Goal: Navigation & Orientation: Understand site structure

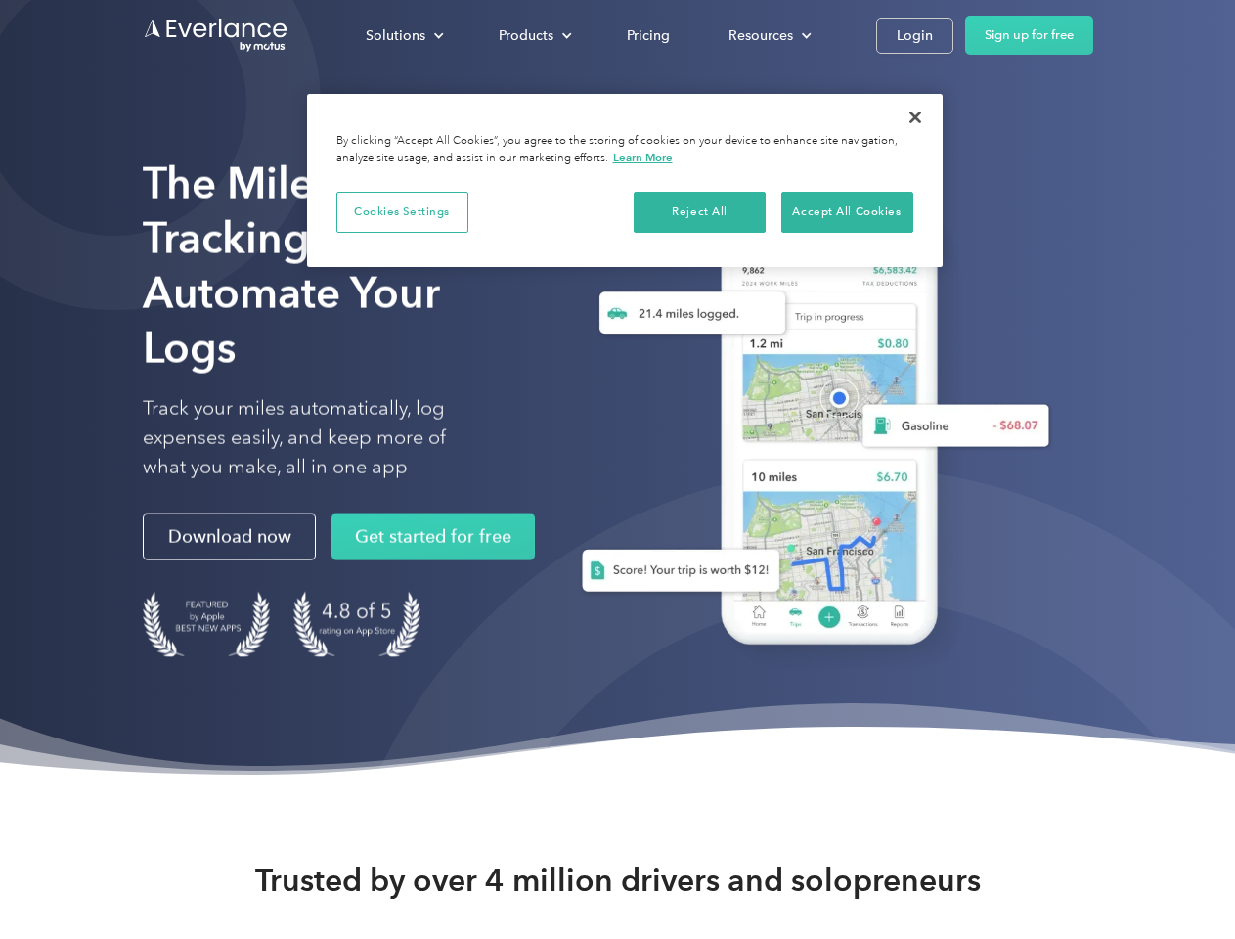
click at [404, 35] on div "Solutions" at bounding box center [396, 35] width 60 height 24
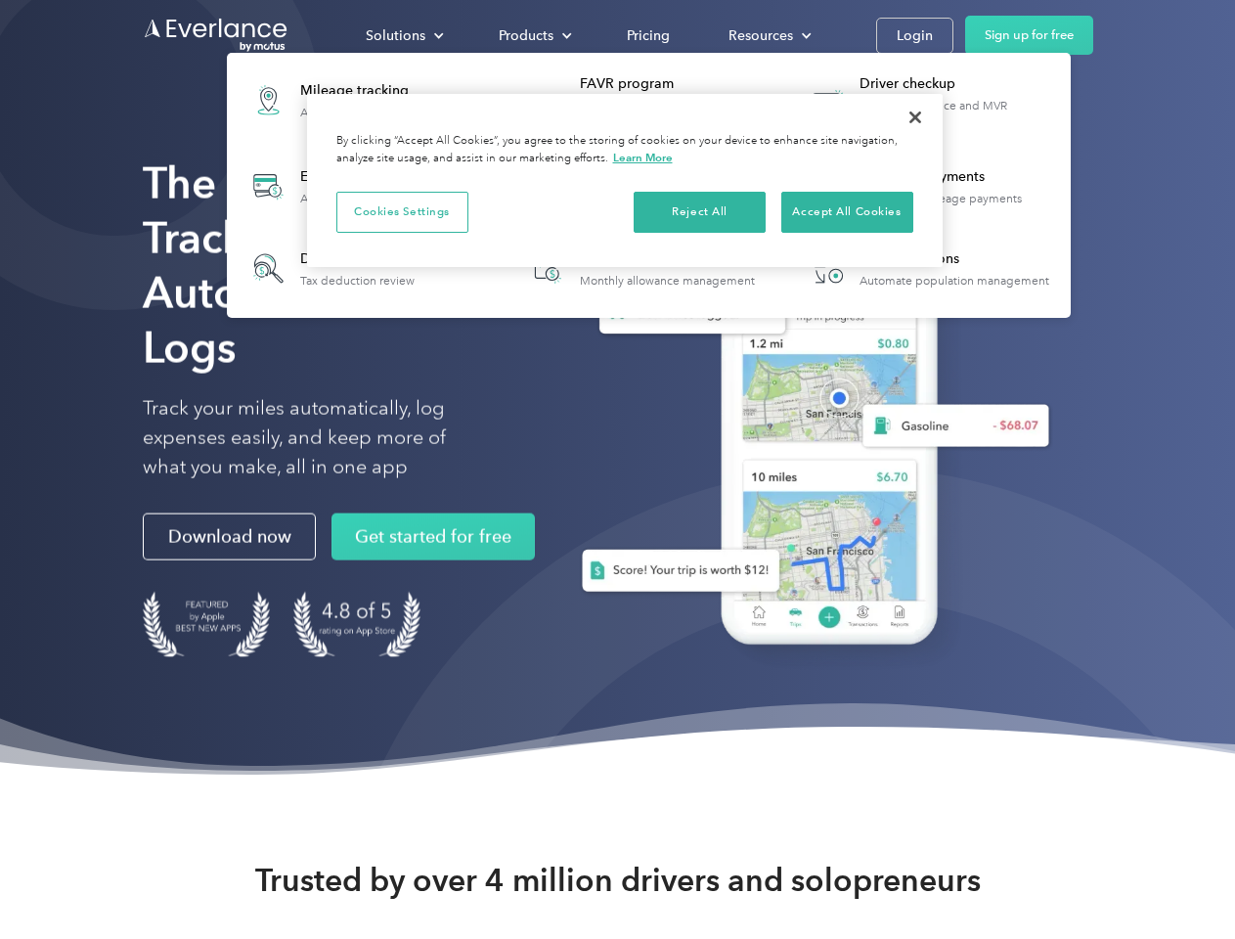
click at [533, 35] on div "Products" at bounding box center [526, 35] width 55 height 24
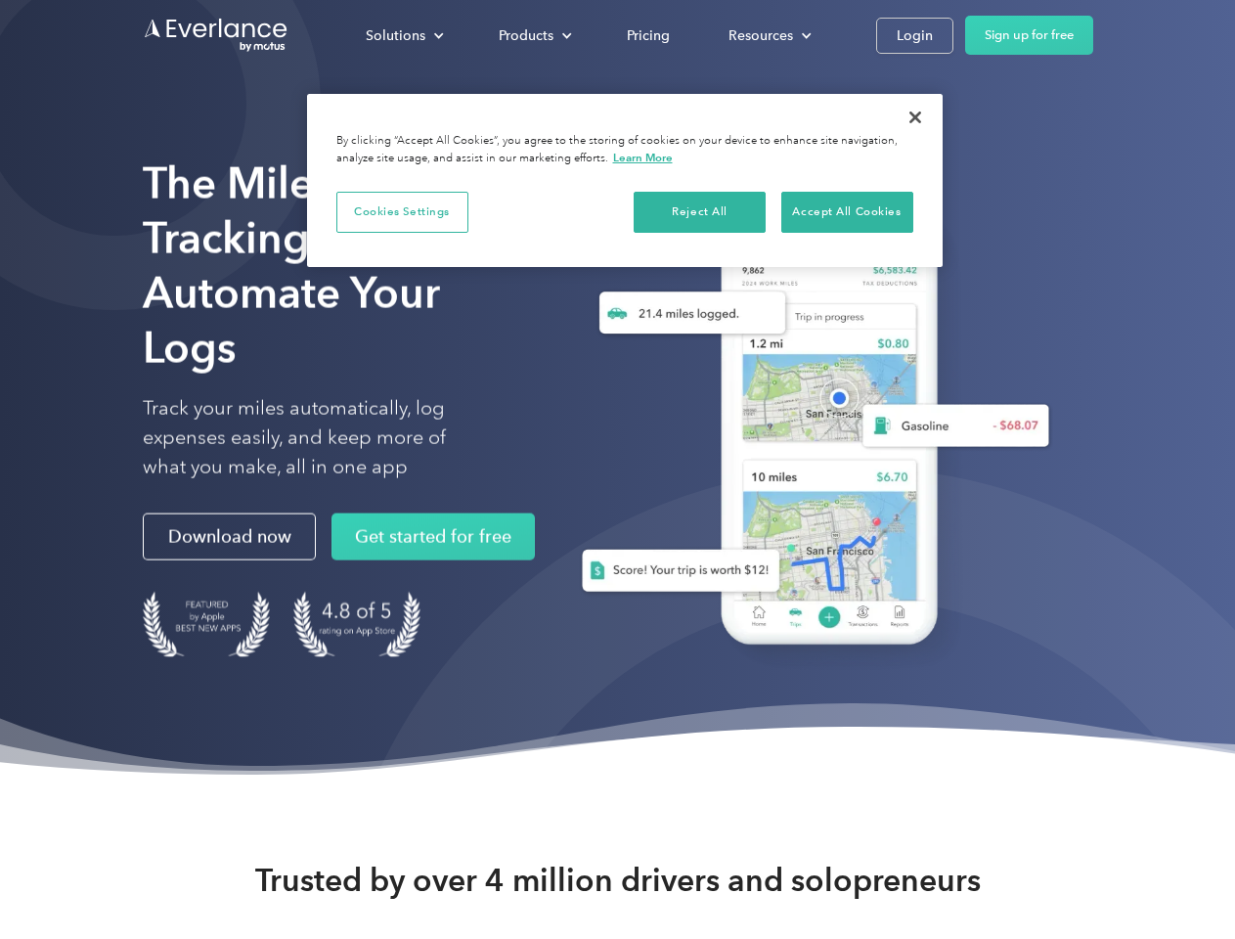
click at [768, 35] on div "Resources" at bounding box center [760, 35] width 65 height 24
click at [402, 211] on button "Cookies Settings" at bounding box center [402, 212] width 132 height 41
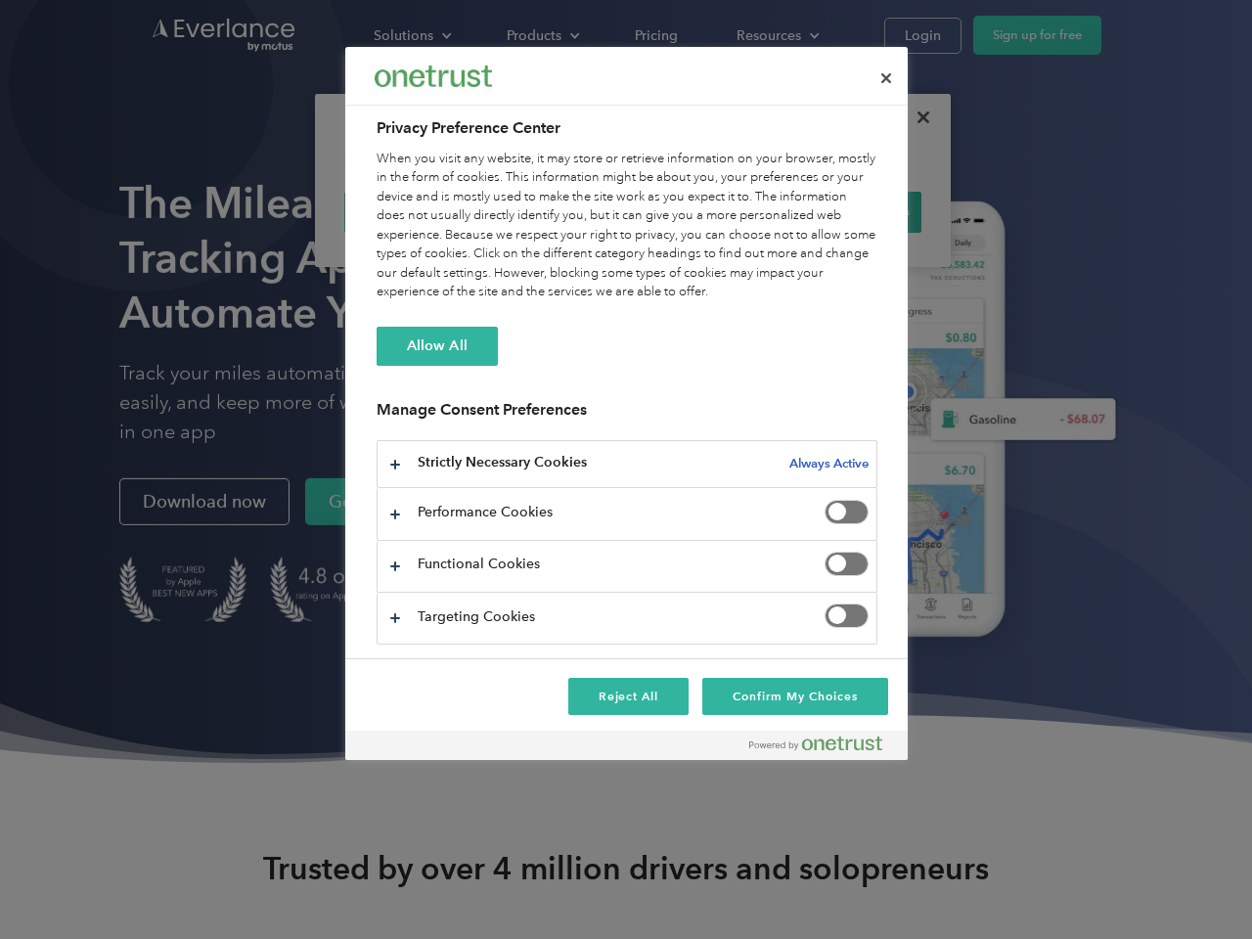
click at [700, 211] on div "When you visit any website, it may store or retrieve information on your browse…" at bounding box center [626, 226] width 501 height 153
click at [847, 211] on div "When you visit any website, it may store or retrieve information on your browse…" at bounding box center [626, 226] width 501 height 153
click at [915, 117] on div at bounding box center [626, 469] width 1252 height 939
